Goal: Task Accomplishment & Management: Manage account settings

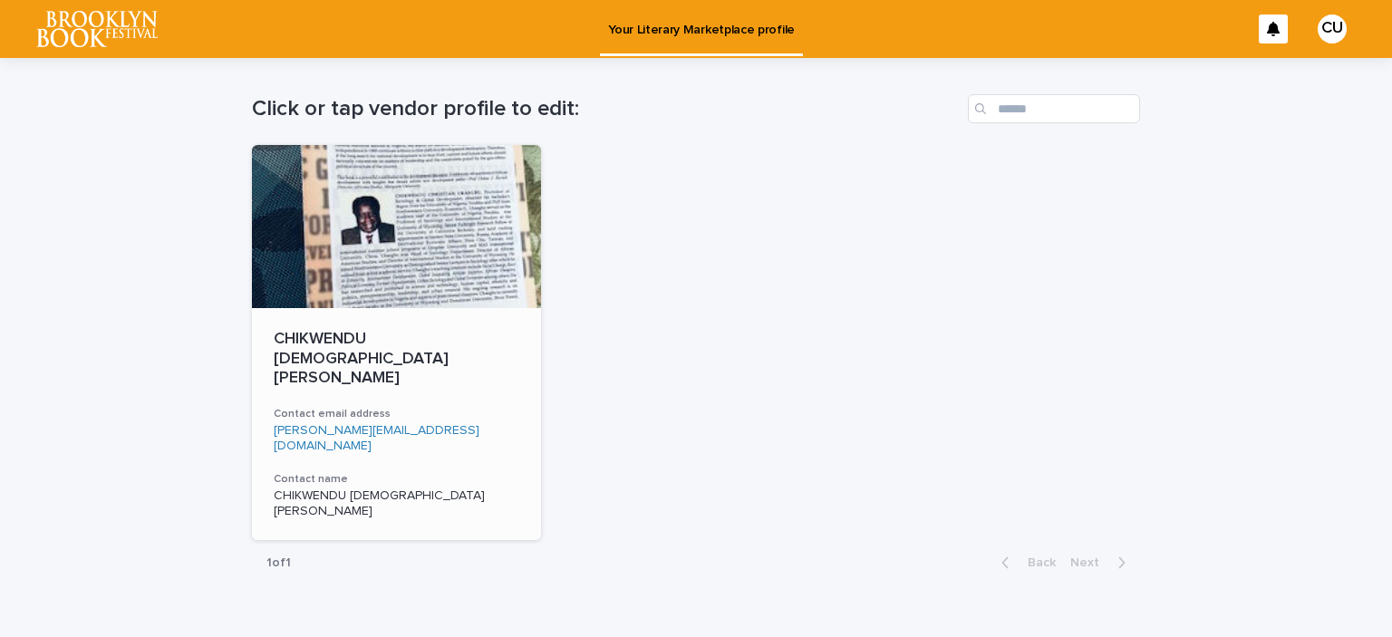
click at [328, 489] on p "CHIKWENDU [DEMOGRAPHIC_DATA][PERSON_NAME]" at bounding box center [397, 504] width 246 height 31
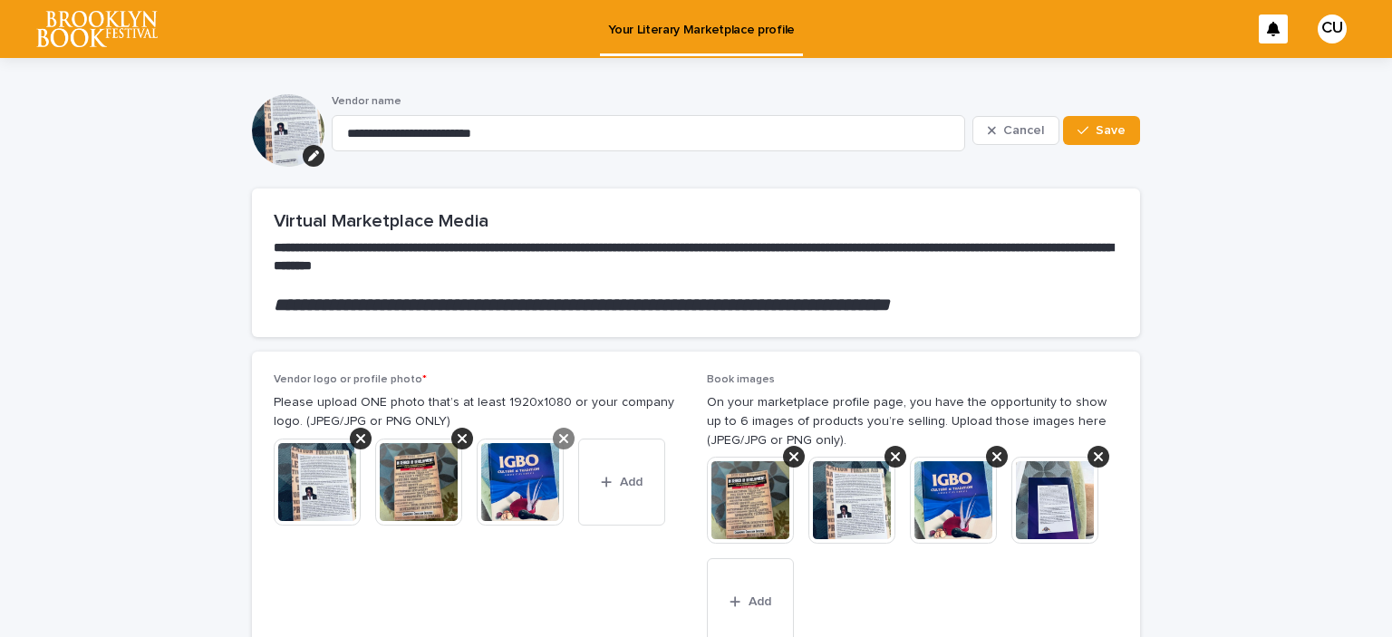
click at [565, 441] on icon at bounding box center [563, 438] width 9 height 9
click at [461, 441] on icon at bounding box center [462, 438] width 9 height 9
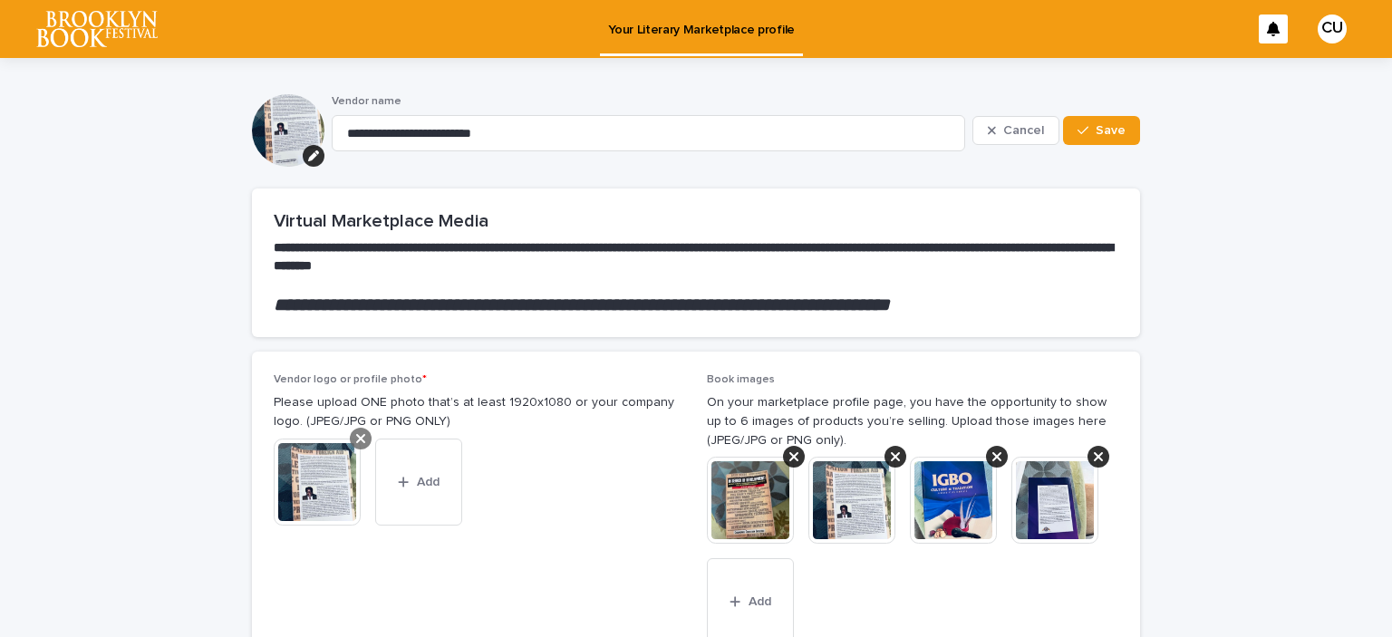
click at [361, 442] on icon at bounding box center [360, 439] width 9 height 15
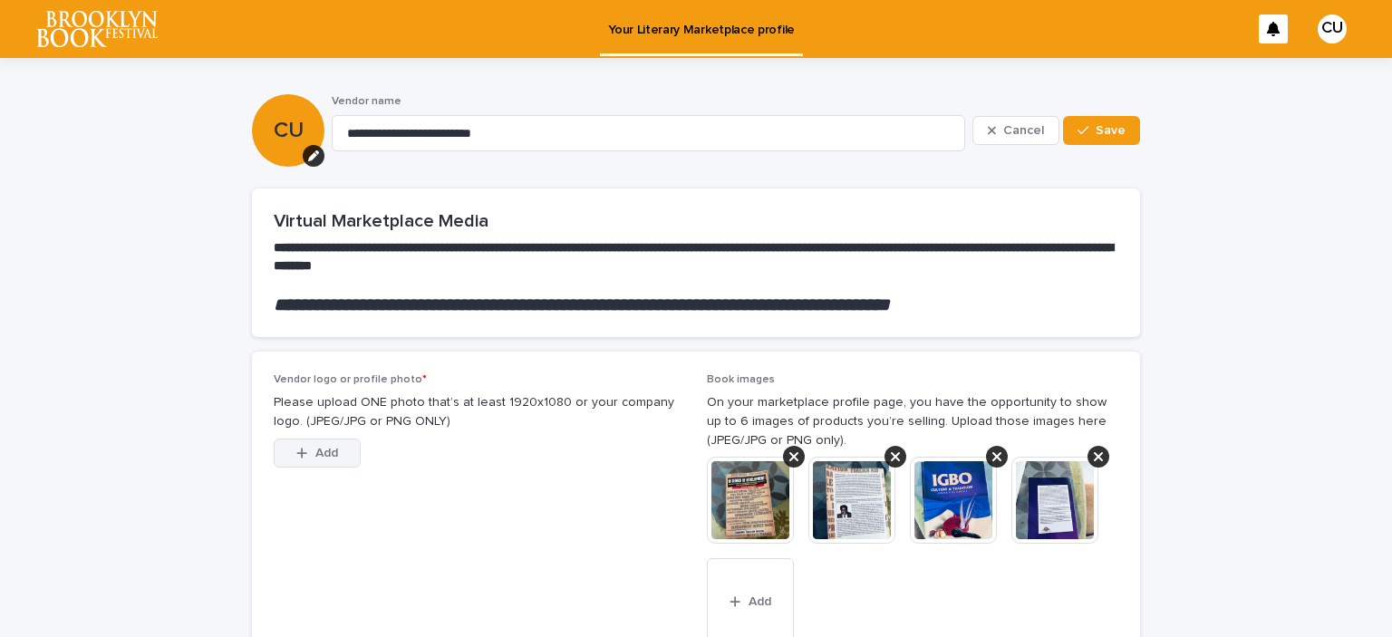
click at [321, 455] on span "Add" at bounding box center [326, 453] width 23 height 13
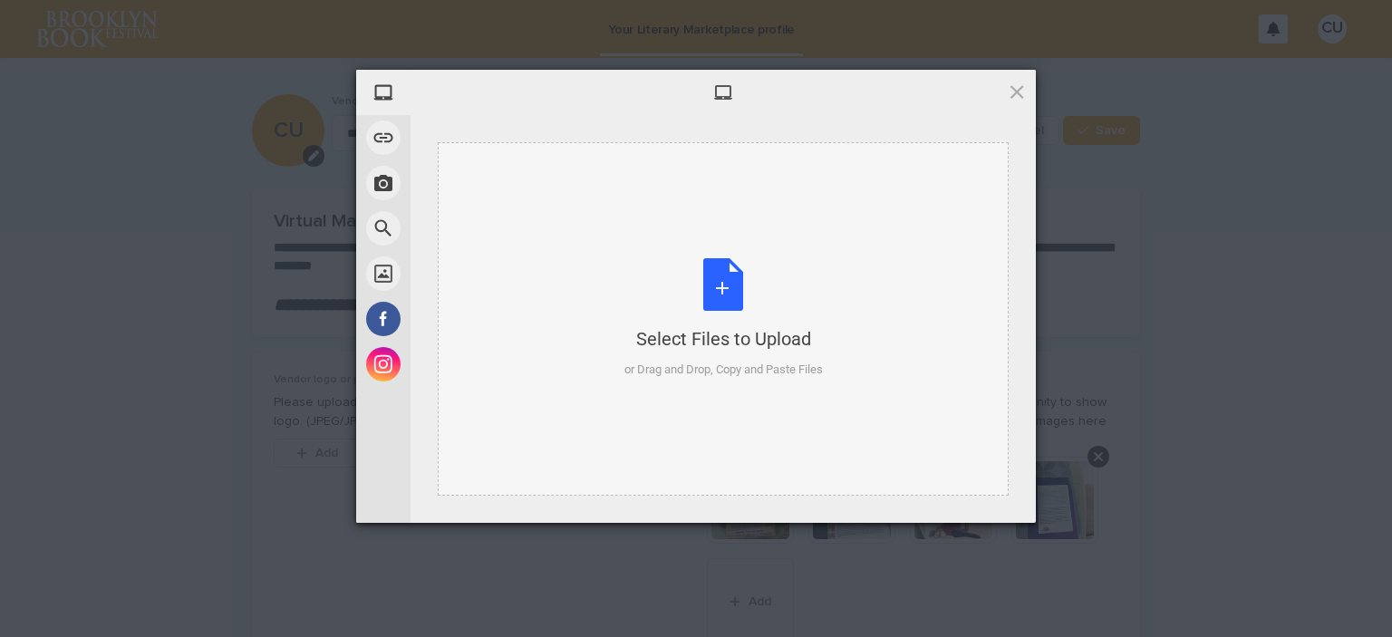
click at [724, 287] on div "Select Files to Upload or Drag and Drop, Copy and Paste Files" at bounding box center [724, 318] width 199 height 121
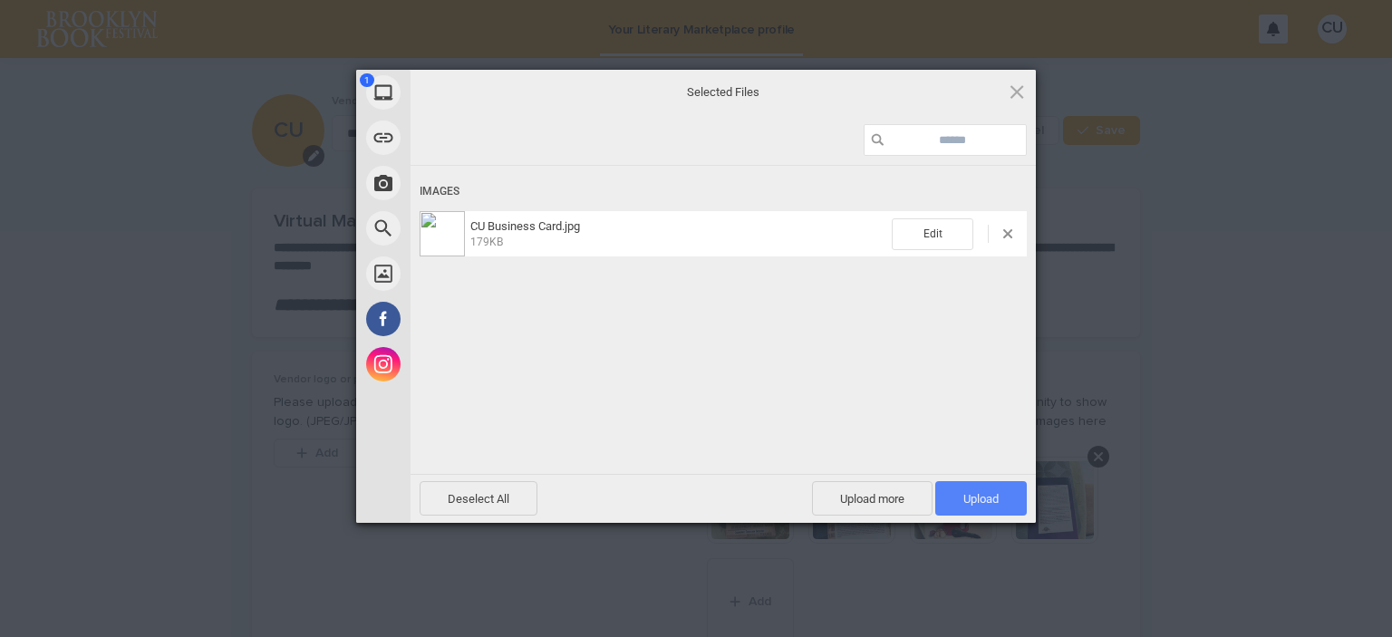
click at [981, 499] on span "Upload 1" at bounding box center [981, 499] width 35 height 14
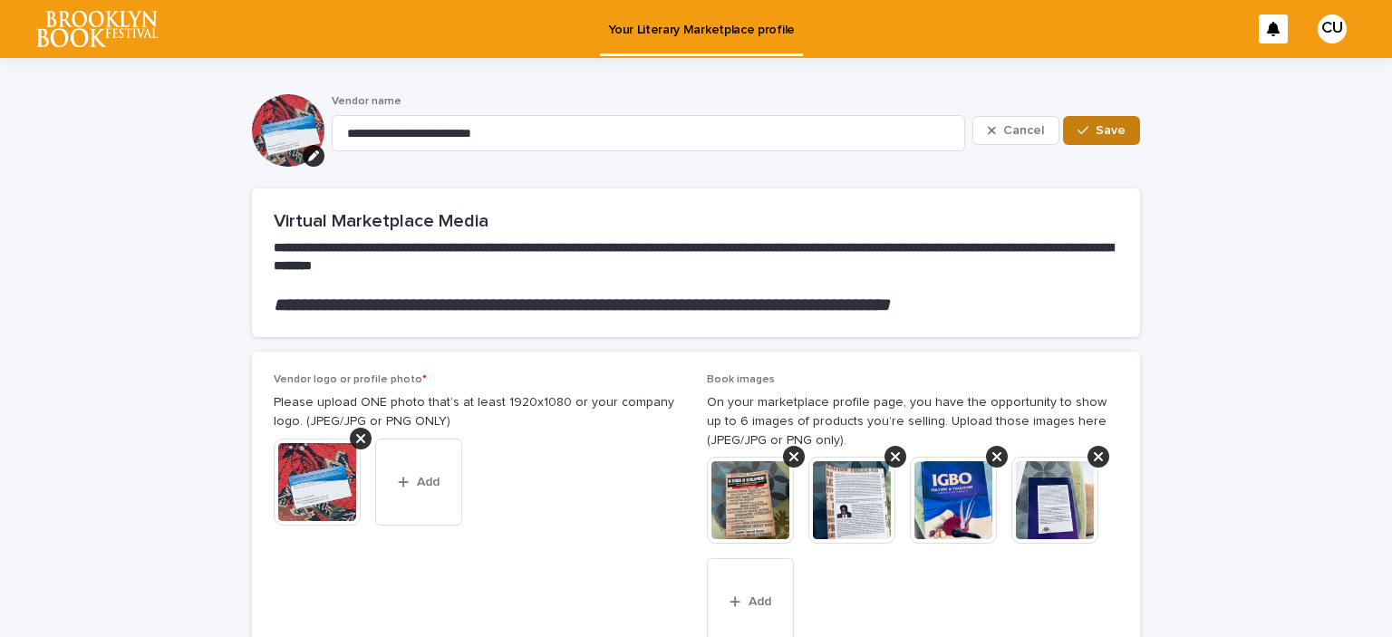
click at [1118, 129] on span "Save" at bounding box center [1111, 130] width 30 height 13
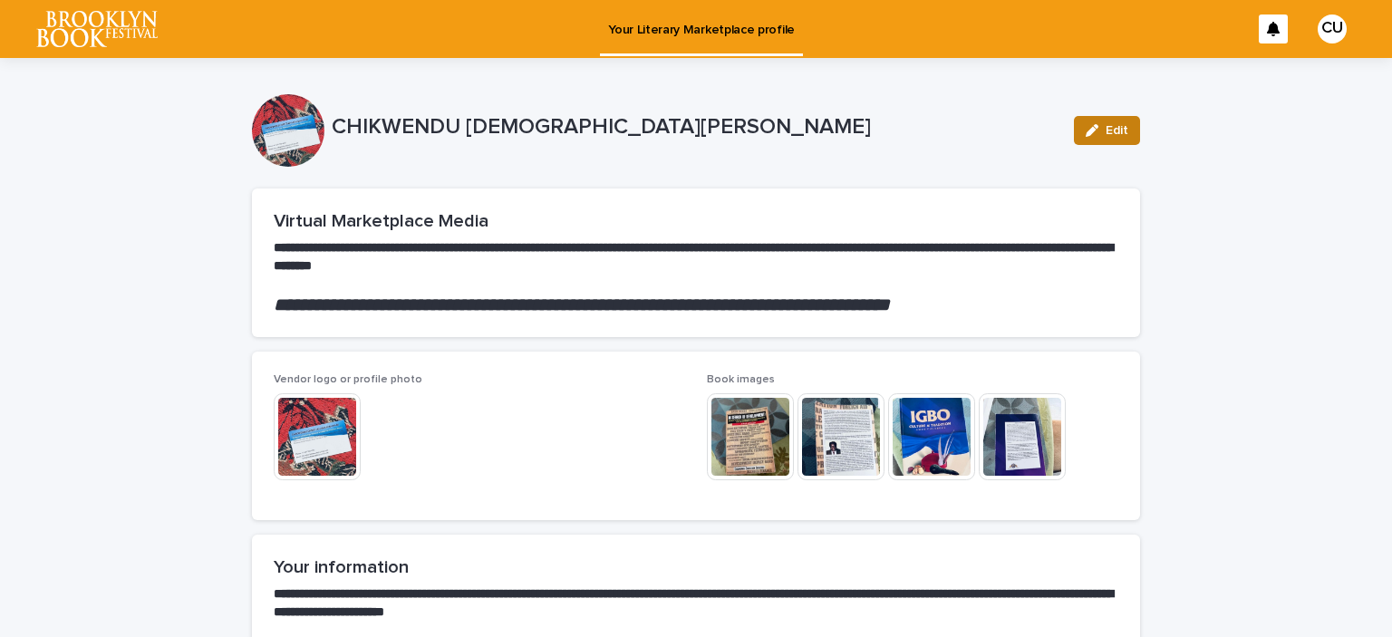
click at [1113, 132] on span "Edit" at bounding box center [1117, 130] width 23 height 13
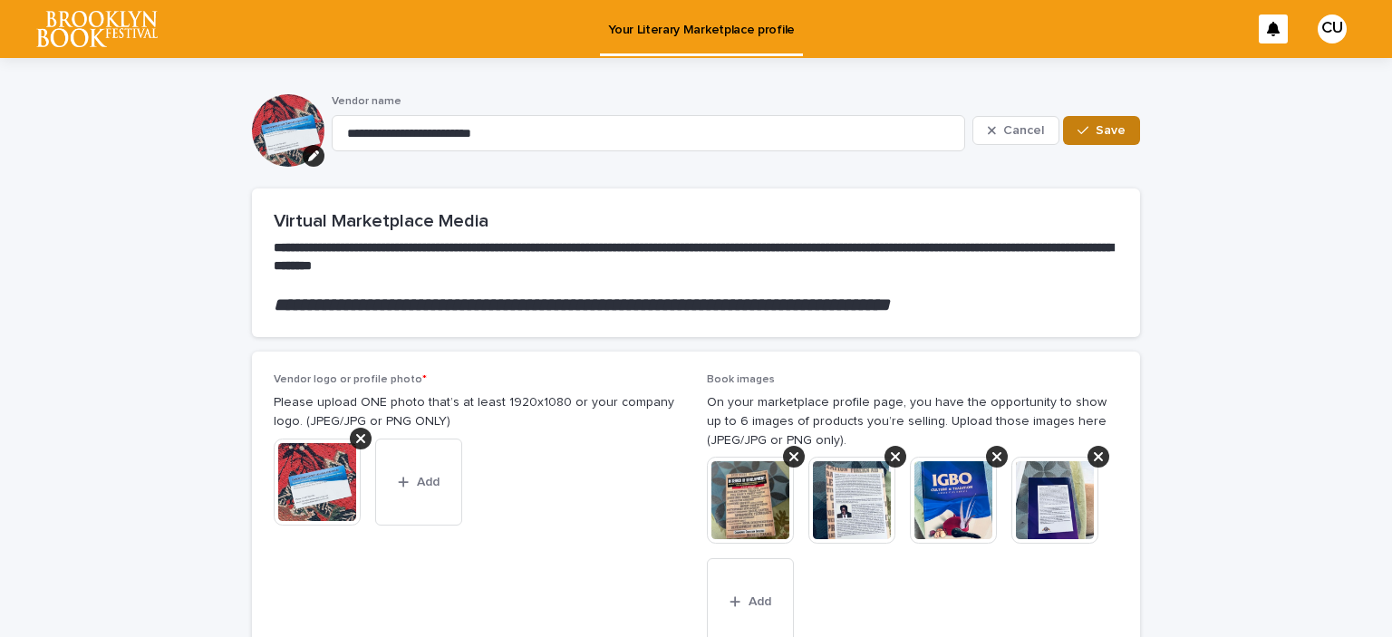
click at [1105, 127] on span "Save" at bounding box center [1111, 130] width 30 height 13
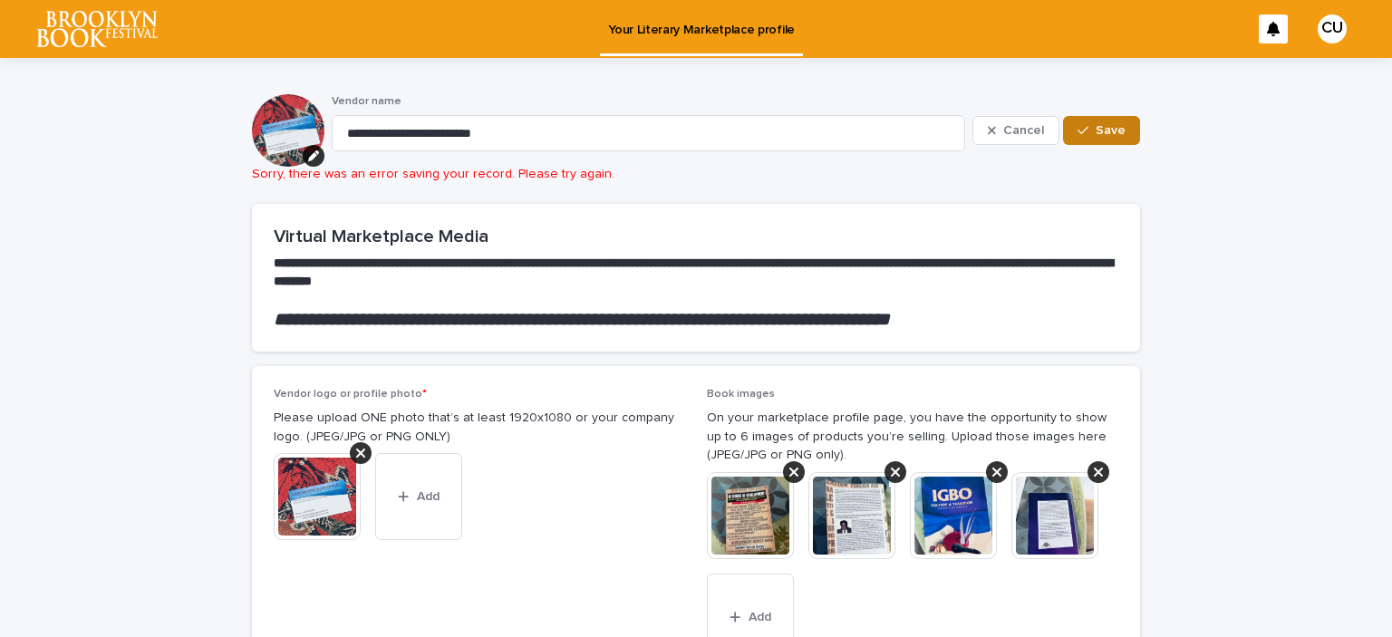
click at [1117, 129] on span "Save" at bounding box center [1111, 130] width 30 height 13
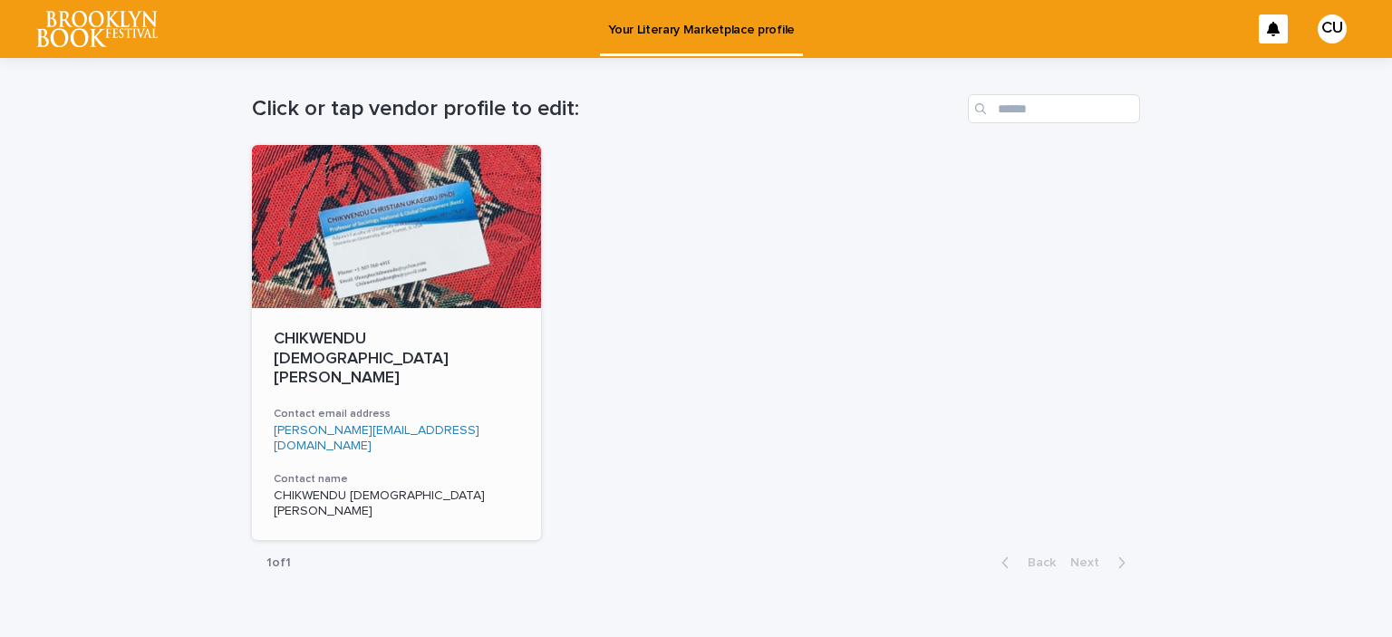
click at [349, 485] on div "CHIKWENDU [DEMOGRAPHIC_DATA][PERSON_NAME]" at bounding box center [397, 502] width 246 height 34
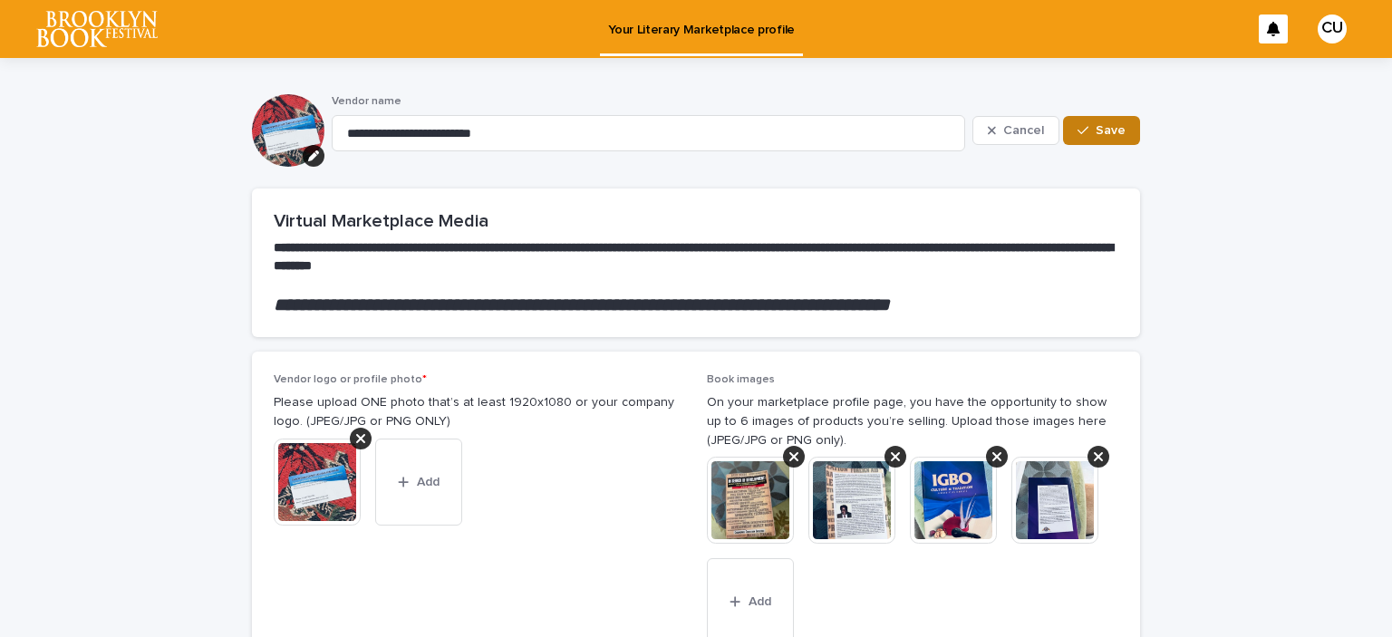
click at [1109, 131] on span "Save" at bounding box center [1111, 130] width 30 height 13
